Goal: Task Accomplishment & Management: Use online tool/utility

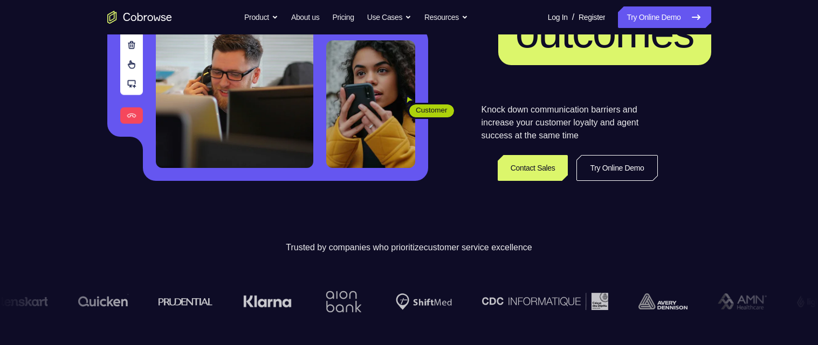
scroll to position [198, 0]
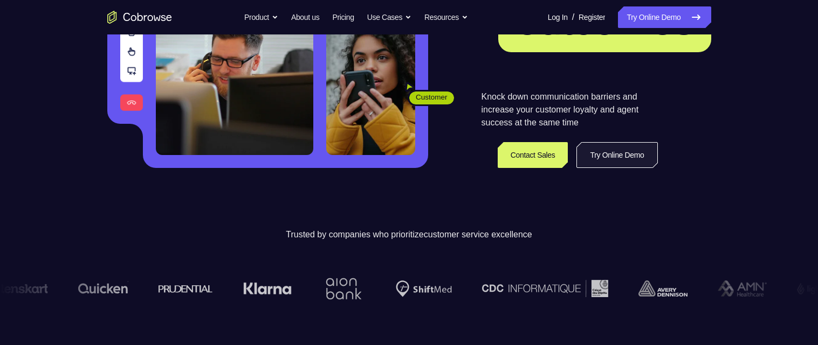
click at [614, 157] on link "Try Online Demo" at bounding box center [616, 155] width 81 height 26
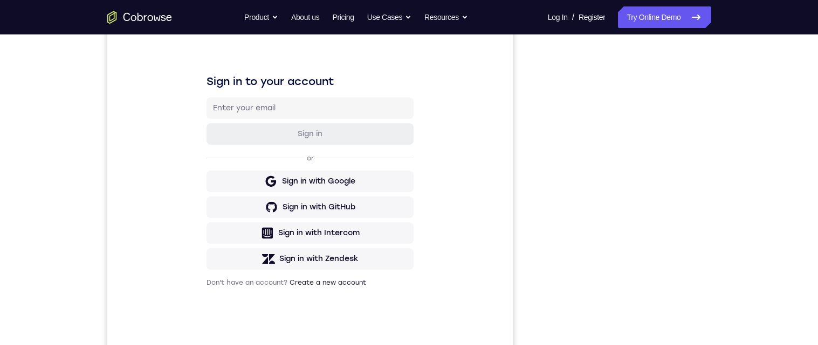
scroll to position [169, 0]
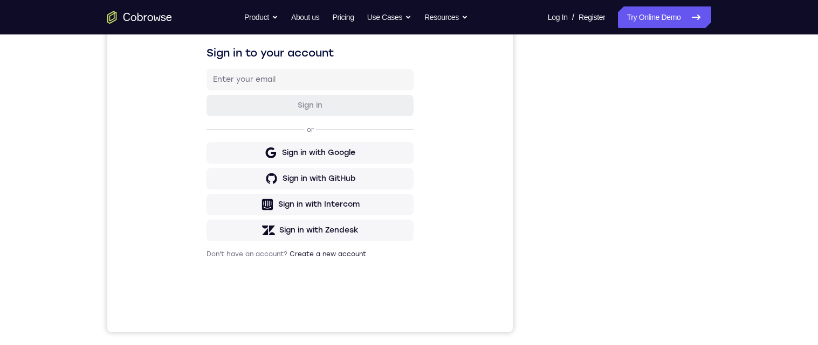
click at [761, 143] on div "Your Support Agent Your Customer Web iOS Android Next Steps We’d be happy to gi…" at bounding box center [409, 221] width 818 height 711
click at [762, 147] on div "Your Support Agent Your Customer Web iOS Android Next Steps We’d be happy to gi…" at bounding box center [409, 221] width 818 height 711
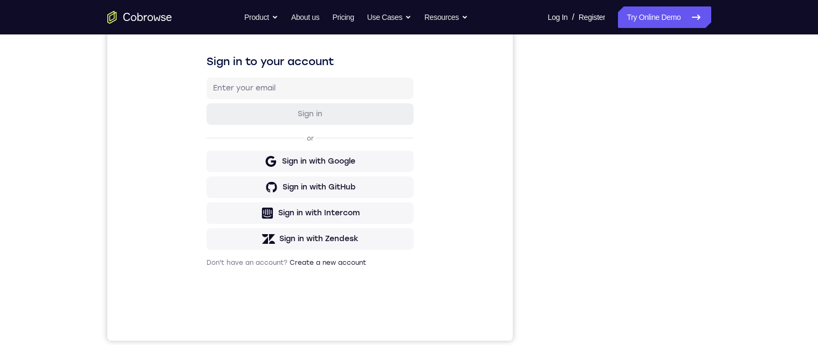
scroll to position [161, 0]
click at [726, 132] on div "Your Support Agent Your Customer Web iOS Android Next Steps We’d be happy to gi…" at bounding box center [409, 229] width 690 height 711
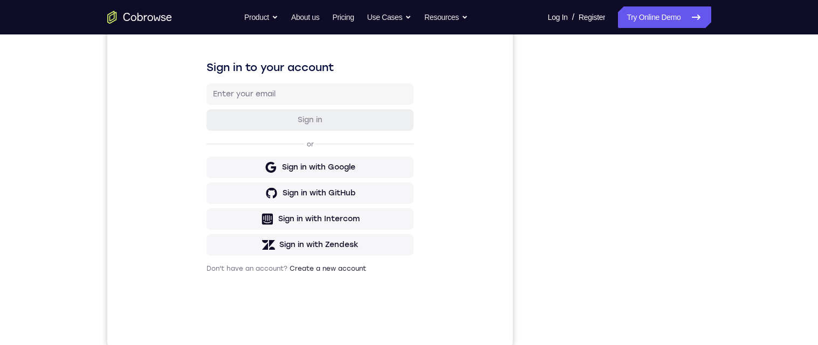
scroll to position [0, 0]
